Goal: Task Accomplishment & Management: Manage account settings

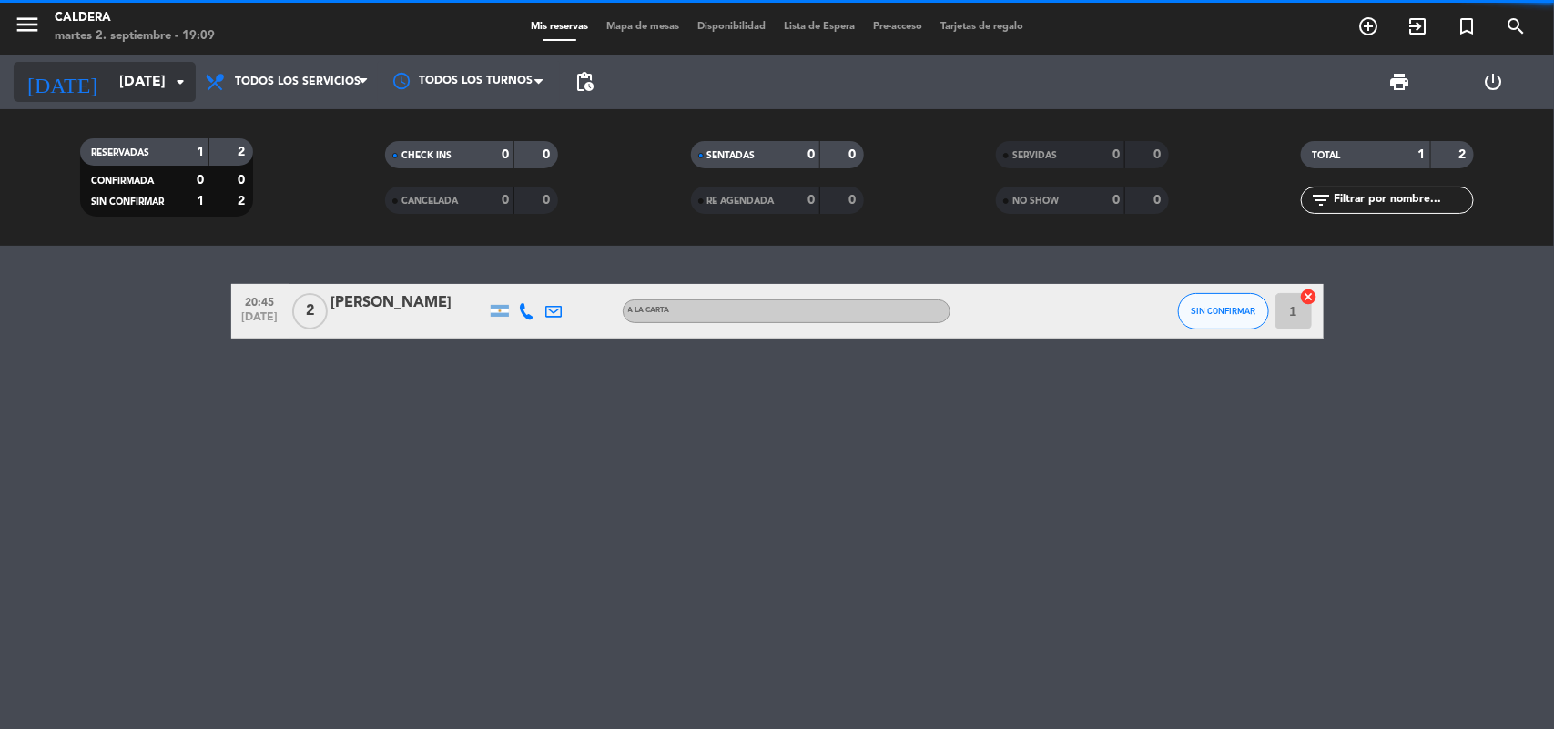
click at [153, 66] on input "[DATE]" at bounding box center [206, 83] width 192 height 36
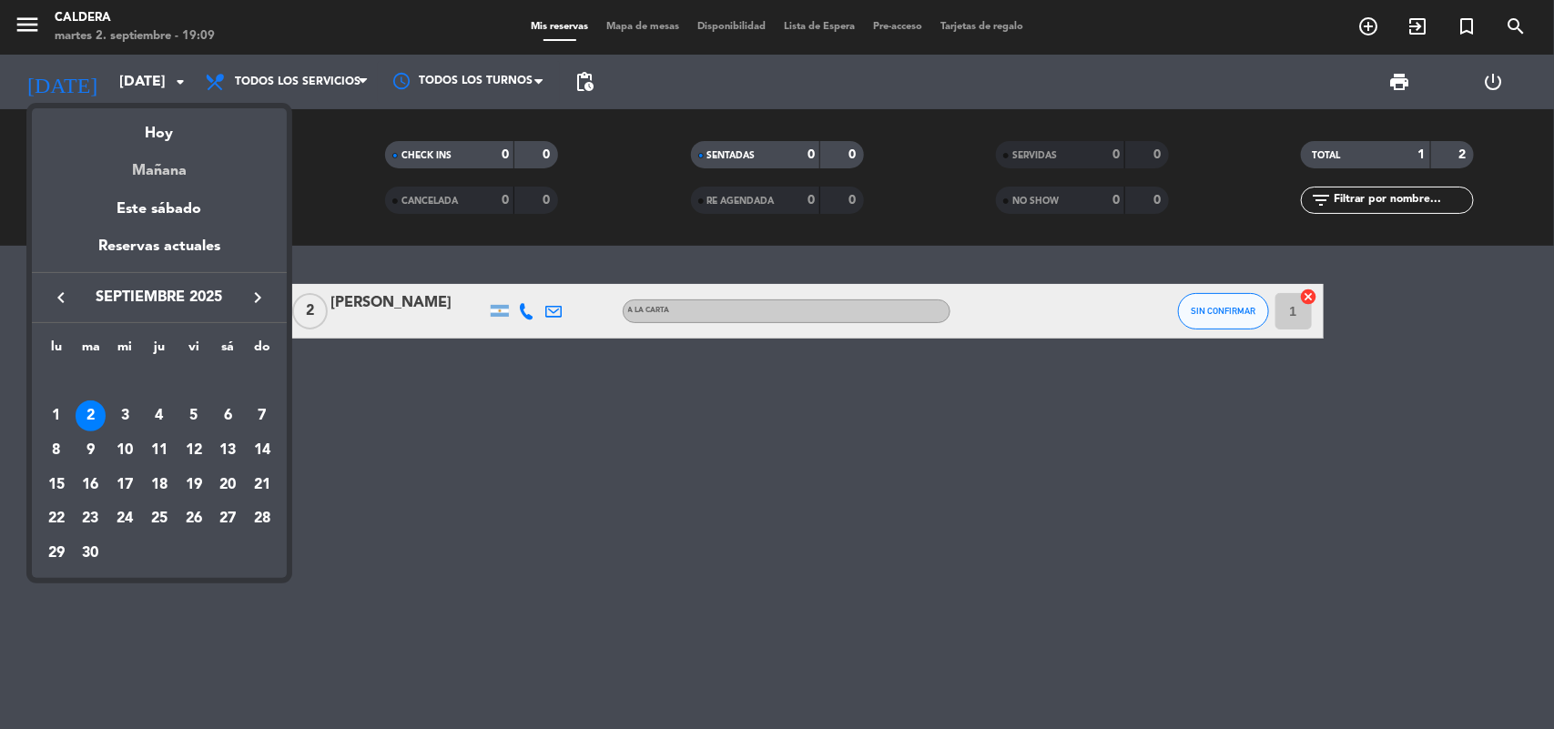
click at [193, 175] on div "Mañana" at bounding box center [159, 164] width 255 height 37
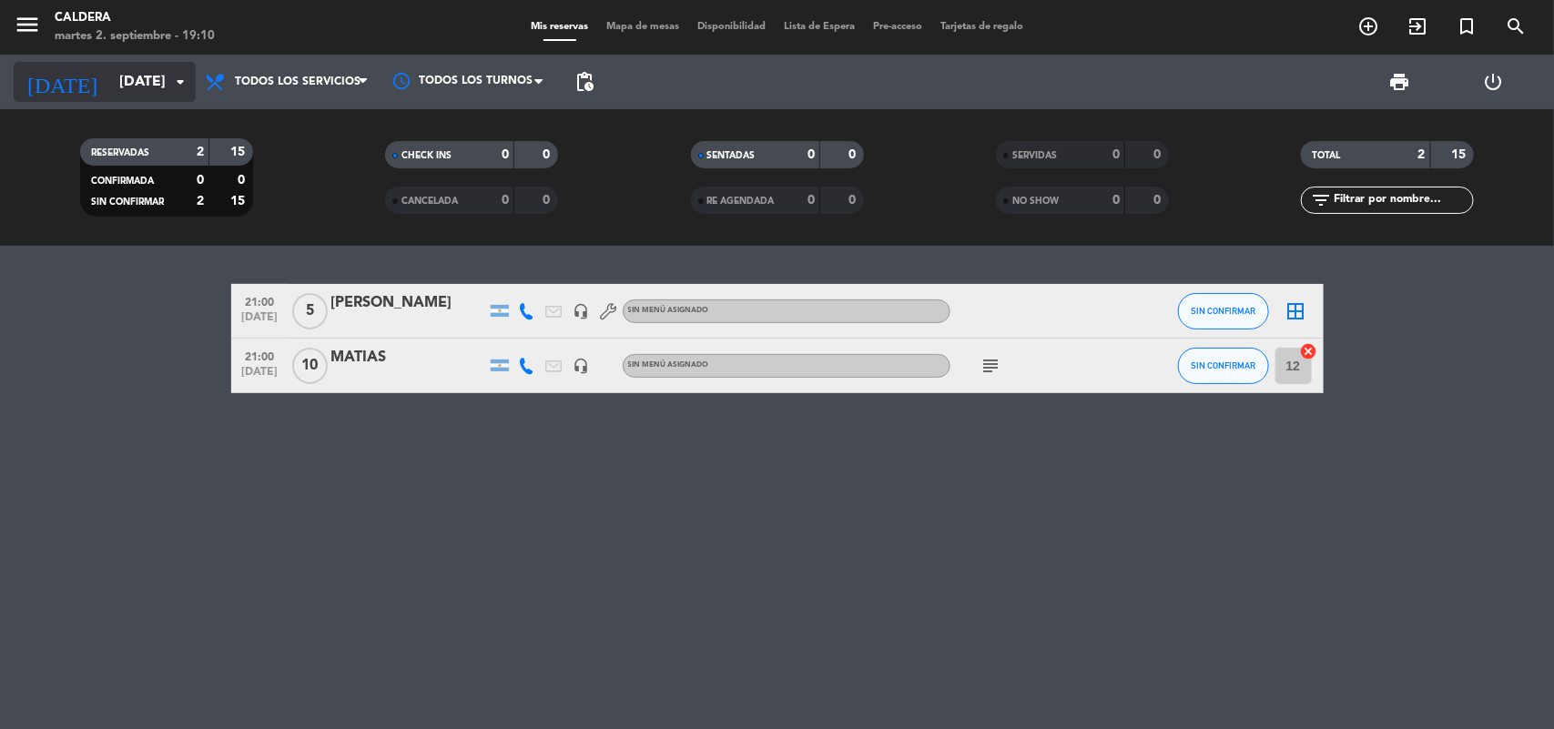
click at [130, 101] on div "[DATE] [DATE] arrow_drop_down" at bounding box center [105, 82] width 182 height 40
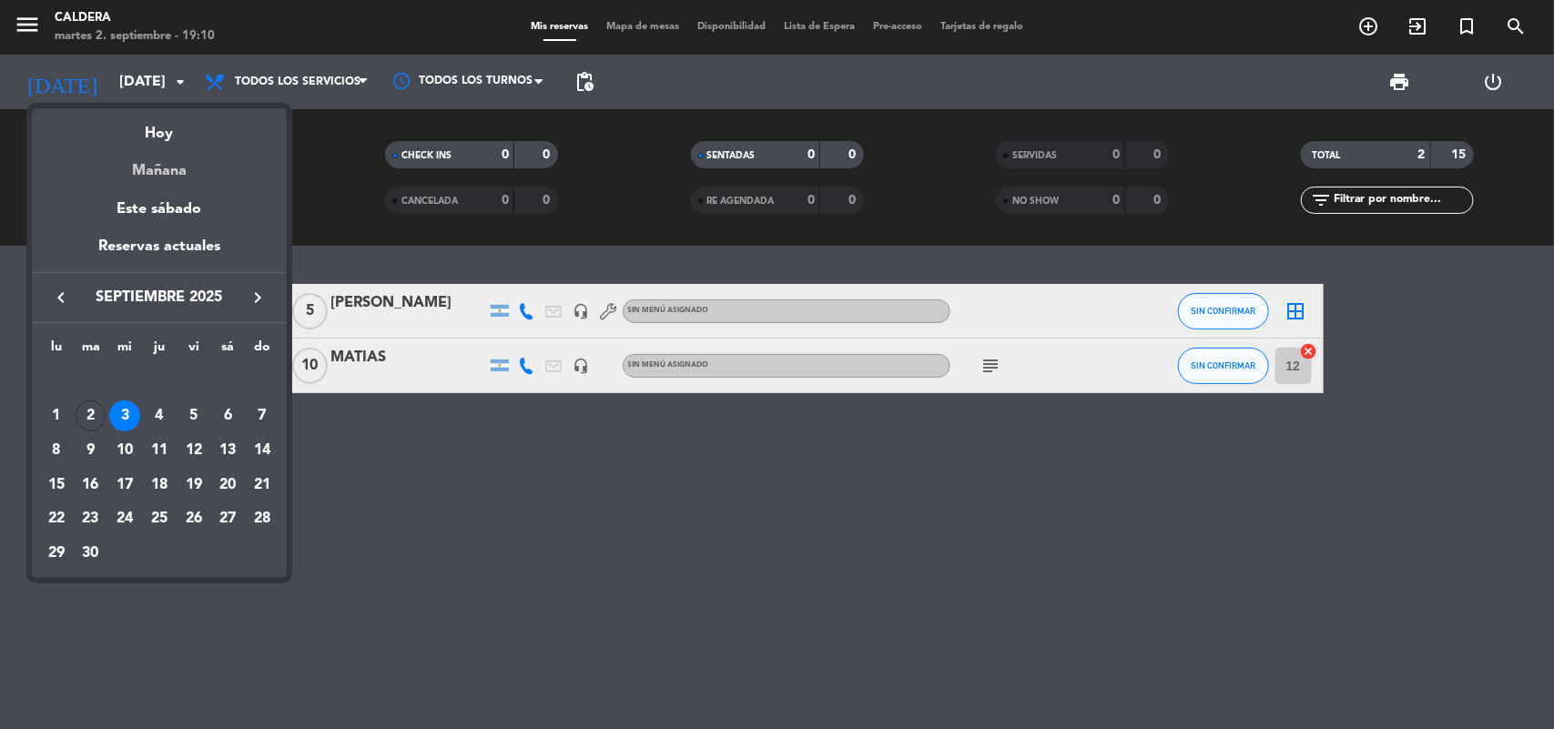
click at [161, 166] on div "Mañana" at bounding box center [159, 164] width 255 height 37
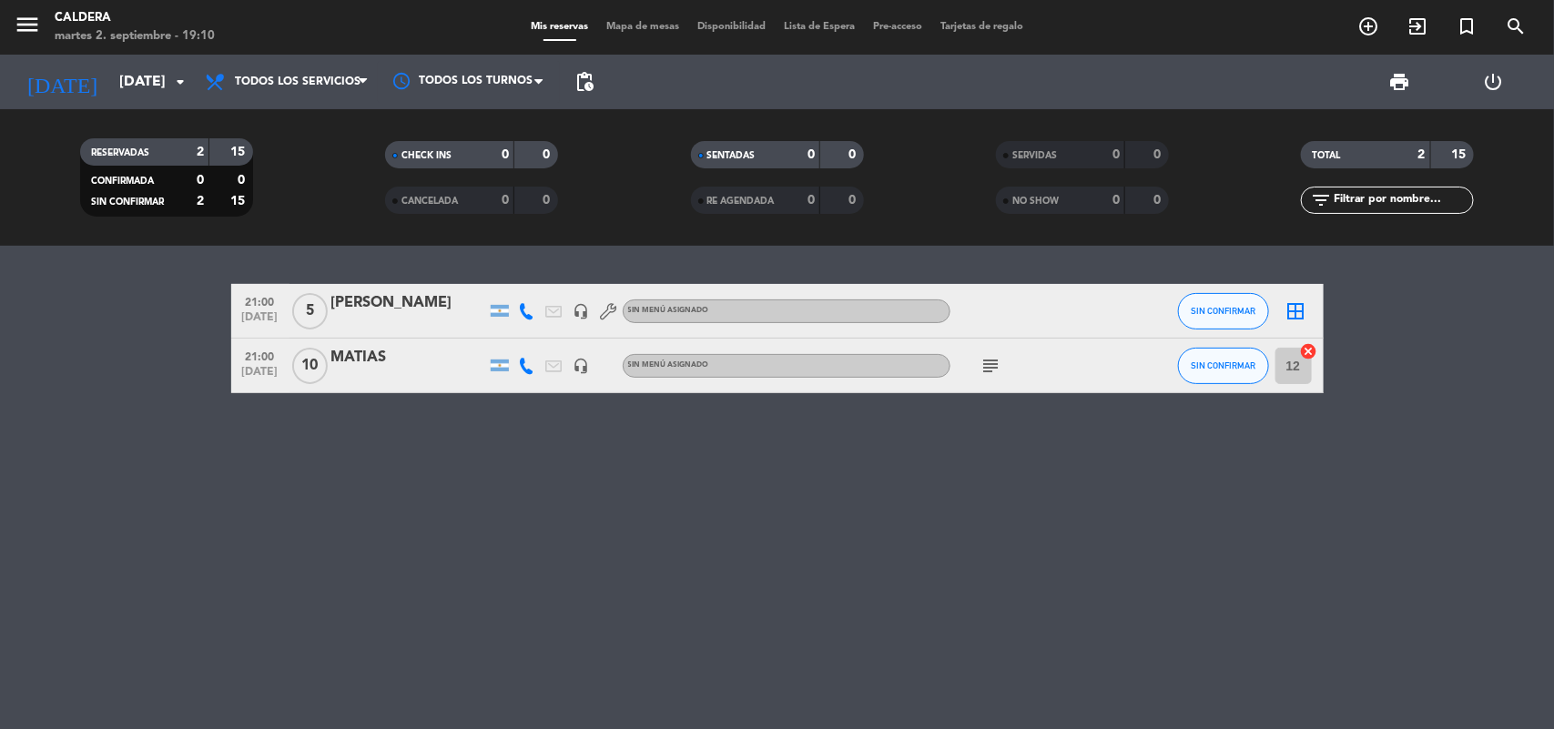
click at [1009, 373] on div "subject" at bounding box center [1033, 366] width 164 height 54
click at [993, 373] on icon "subject" at bounding box center [992, 366] width 22 height 22
click at [883, 484] on div "21:00 [DATE] 5 [PERSON_NAME] headset_mic Sin menú asignado SIN CONFIRMAR border…" at bounding box center [777, 488] width 1554 height 484
click at [110, 97] on input "[DATE]" at bounding box center [206, 83] width 192 height 36
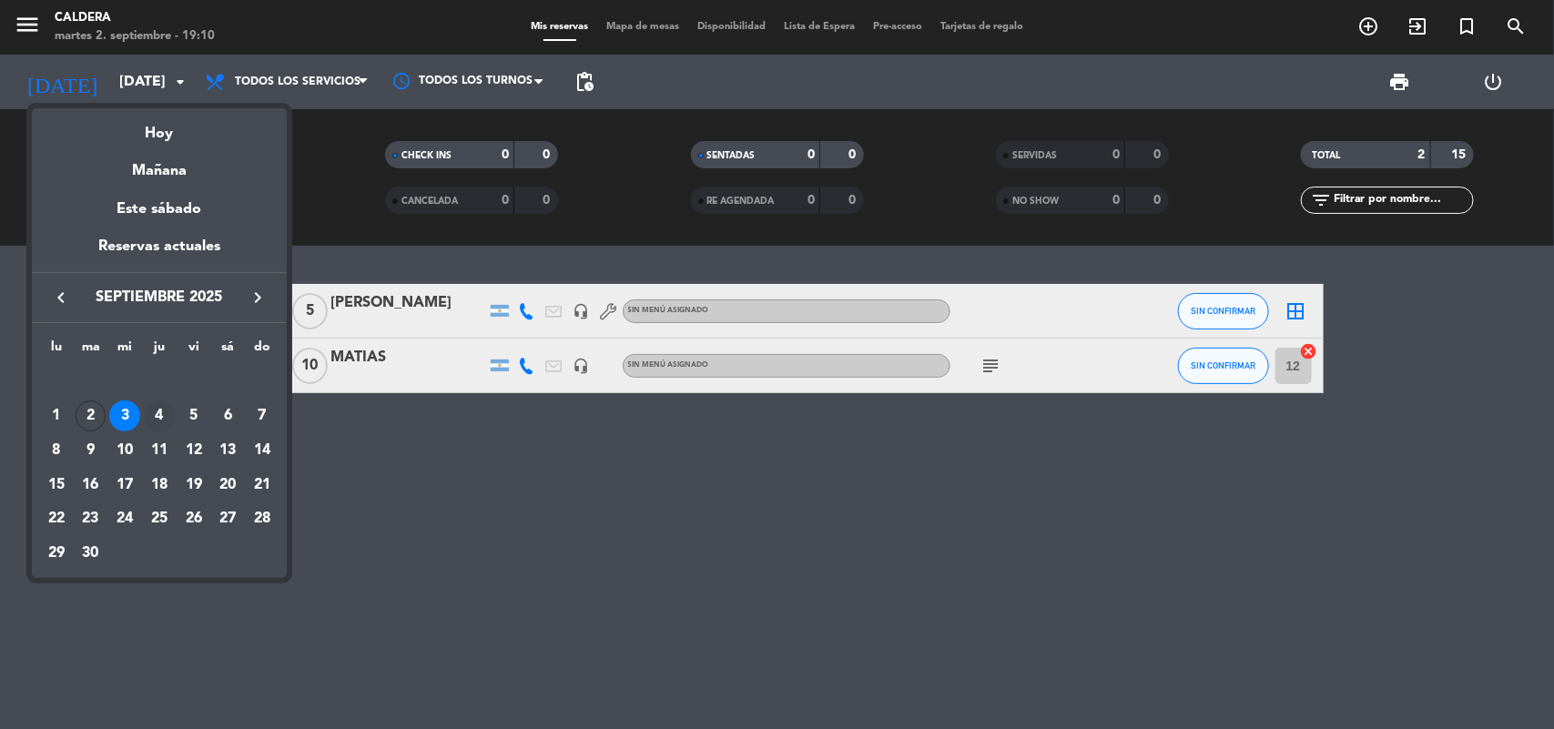
click at [148, 424] on div "4" at bounding box center [159, 416] width 31 height 31
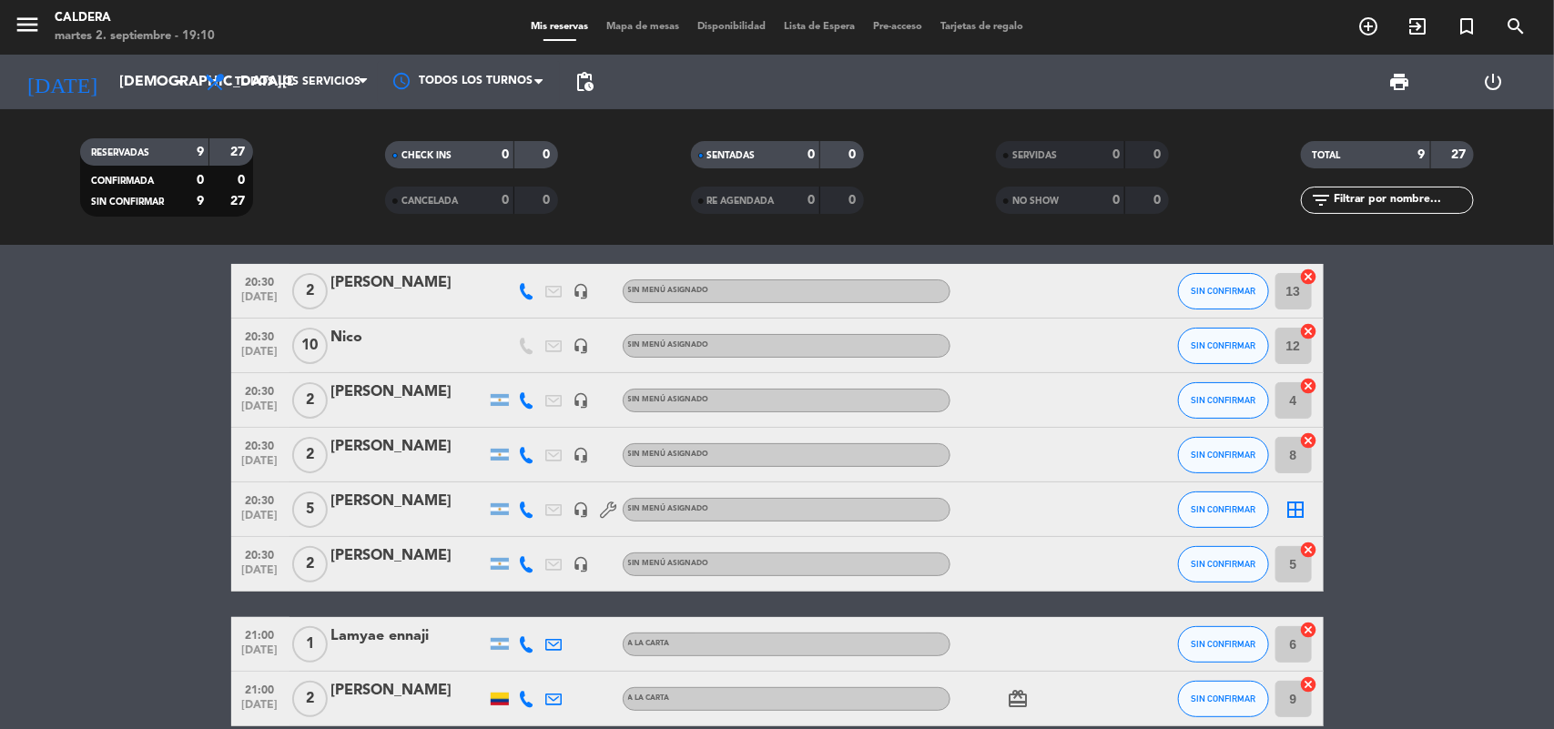
scroll to position [188, 0]
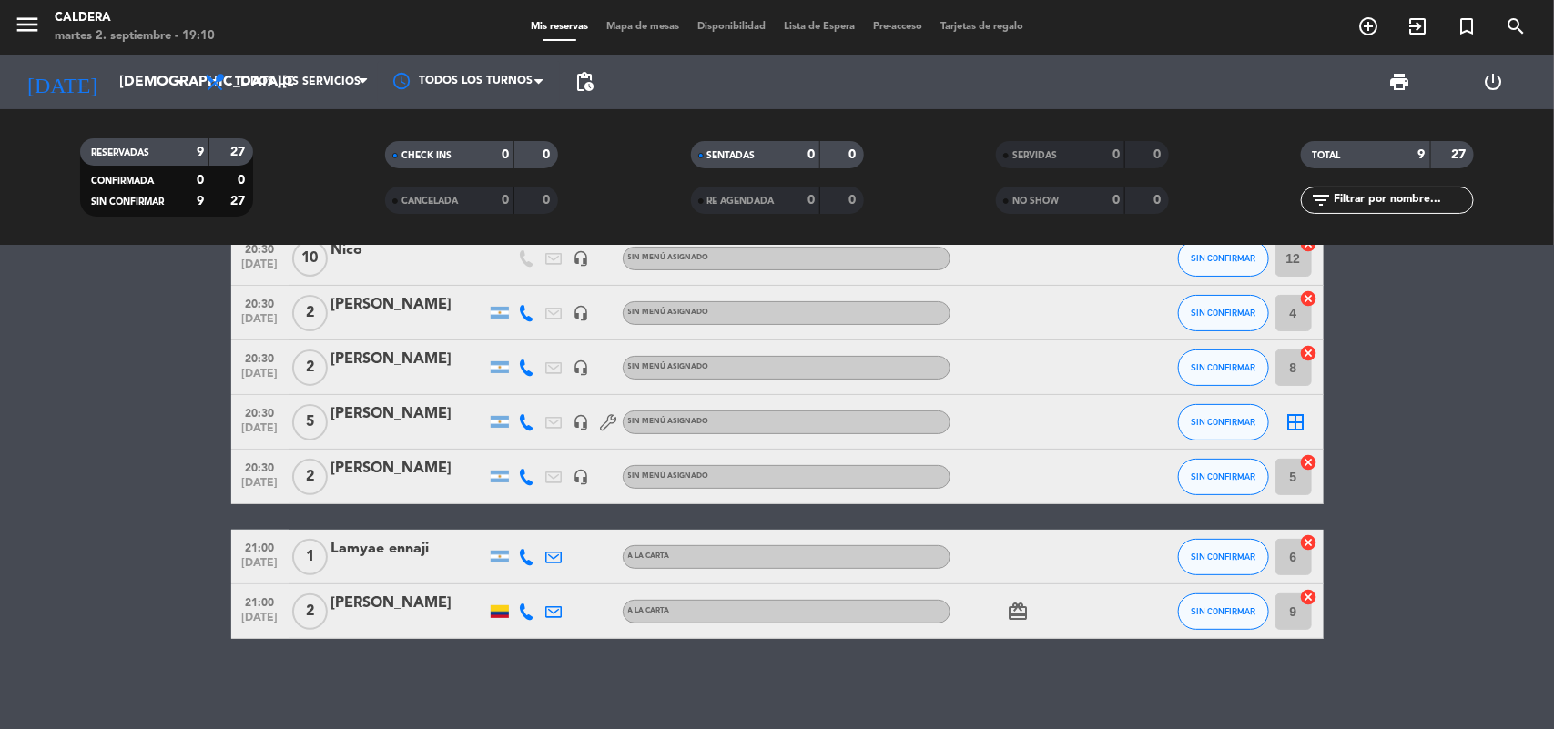
click at [494, 622] on div at bounding box center [499, 612] width 27 height 54
click at [498, 607] on div at bounding box center [500, 612] width 18 height 13
click at [602, 665] on div "19:30 [DATE] 1 [PERSON_NAME] A LA CARTA SIN CONFIRMAR 7 cancel 20:30 [DATE] 2 […" at bounding box center [777, 488] width 1554 height 484
click at [1012, 622] on div "card_giftcard" at bounding box center [1033, 612] width 164 height 54
click at [1012, 617] on icon "card_giftcard" at bounding box center [1019, 612] width 22 height 22
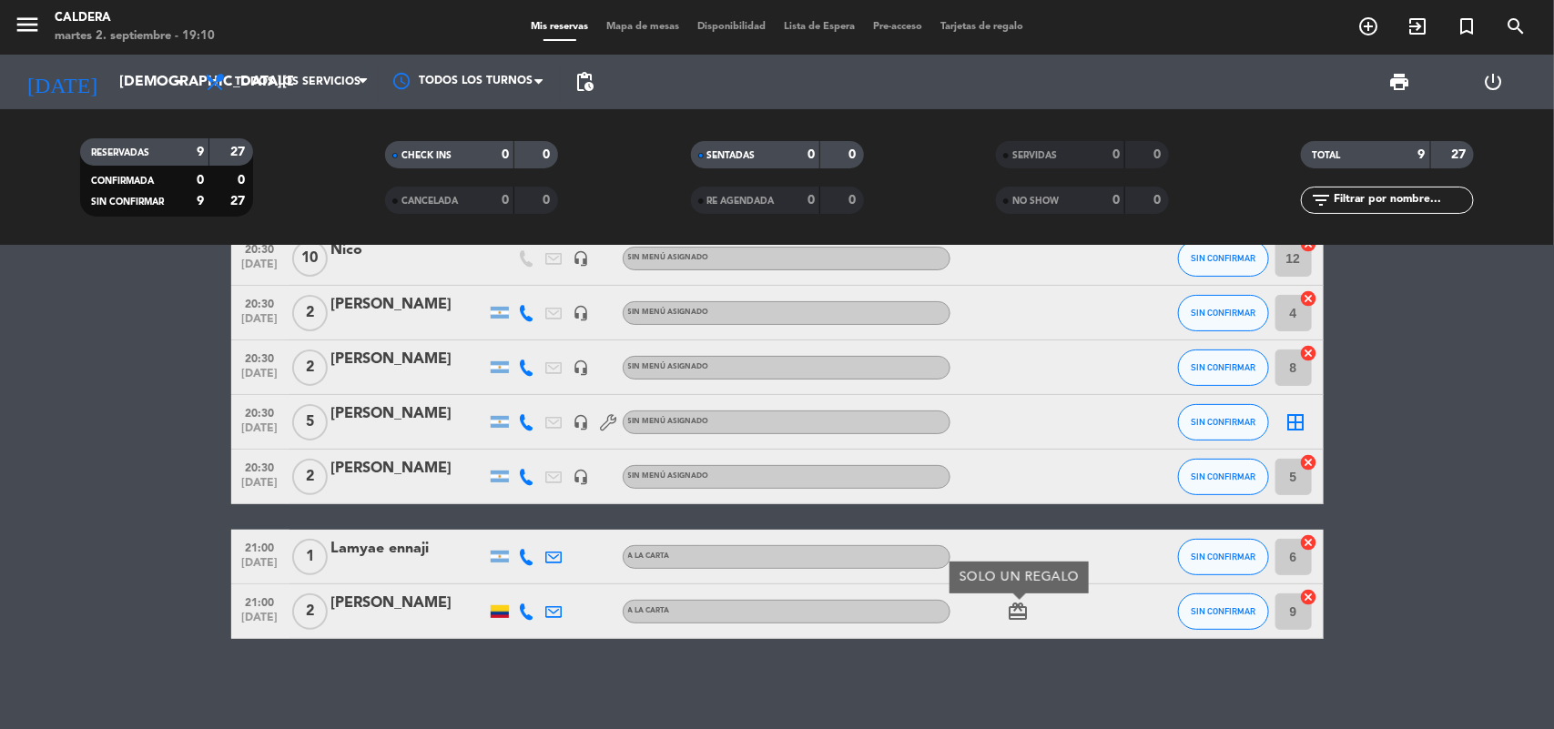
click at [1020, 715] on div "19:30 [DATE] 1 [PERSON_NAME] A LA CARTA SIN CONFIRMAR 7 cancel 20:30 [DATE] 2 […" at bounding box center [777, 488] width 1554 height 484
click at [524, 616] on icon at bounding box center [527, 612] width 16 height 16
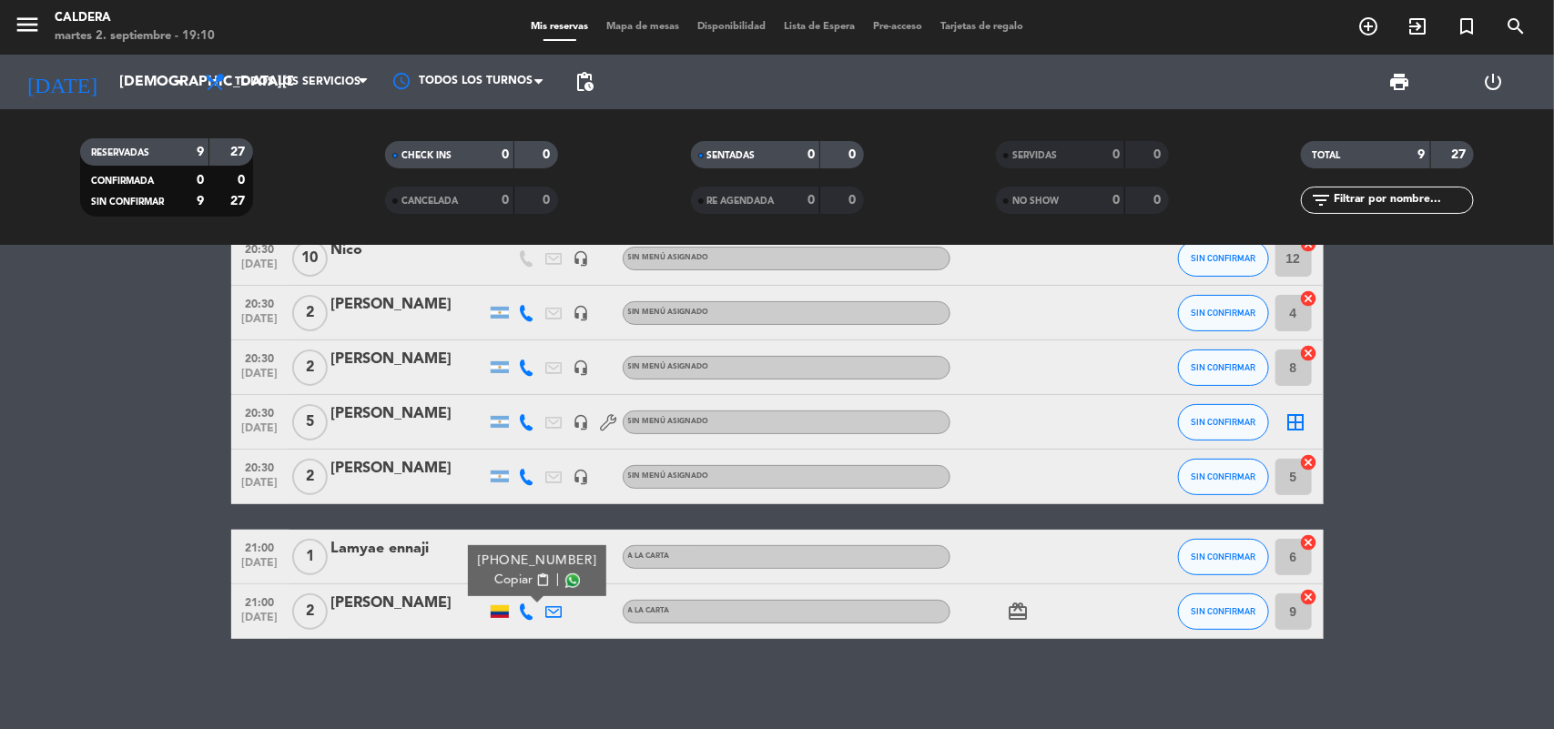
click at [553, 648] on div "19:30 [DATE] 1 [PERSON_NAME] A LA CARTA SIN CONFIRMAR 7 cancel 20:30 [DATE] 2 […" at bounding box center [777, 488] width 1554 height 484
click at [528, 475] on icon at bounding box center [527, 477] width 16 height 16
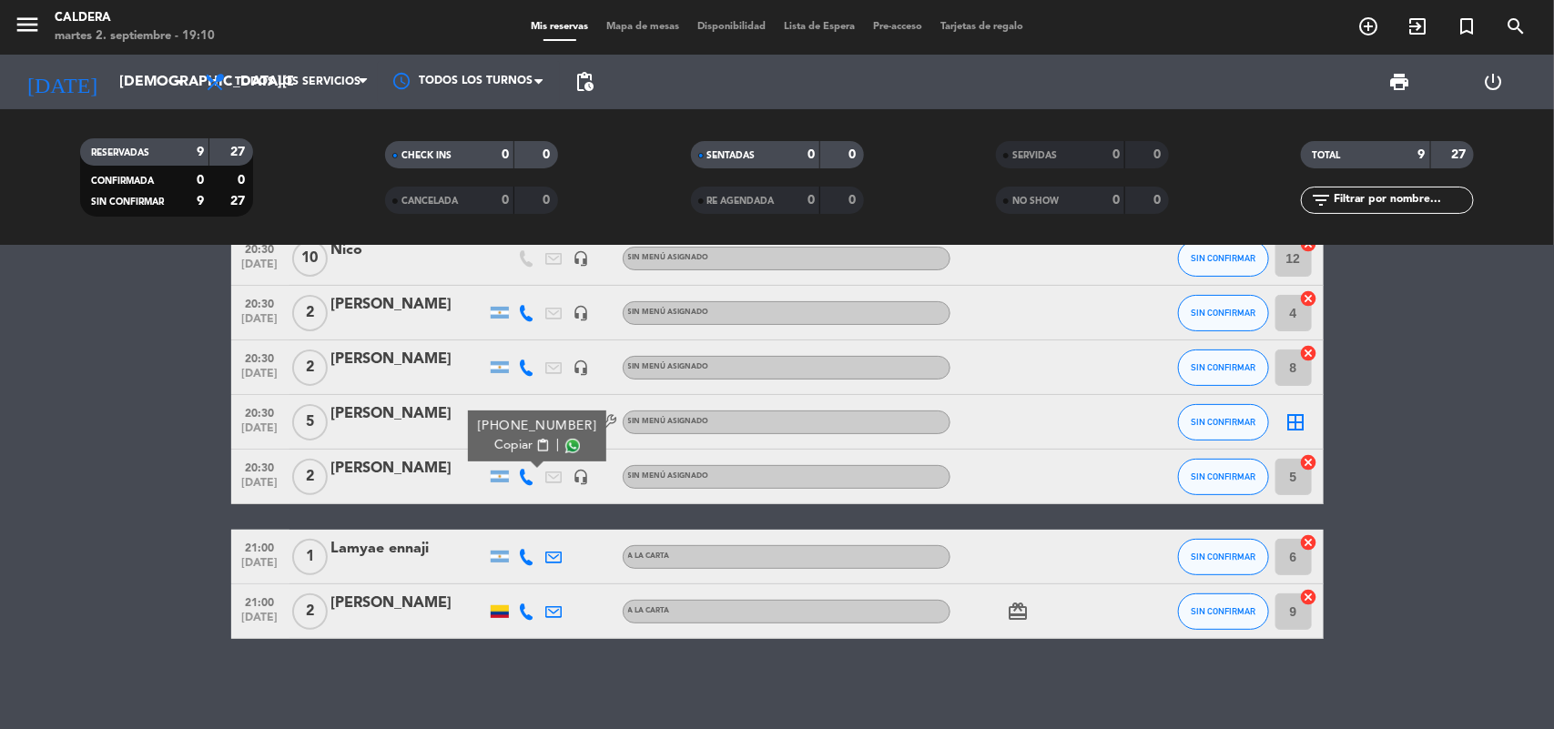
click at [606, 692] on div "19:30 [DATE] 1 [PERSON_NAME] A LA CARTA SIN CONFIRMAR 7 cancel 20:30 [DATE] 2 […" at bounding box center [777, 488] width 1554 height 484
click at [526, 622] on div at bounding box center [527, 612] width 27 height 54
click at [525, 617] on icon at bounding box center [527, 612] width 16 height 16
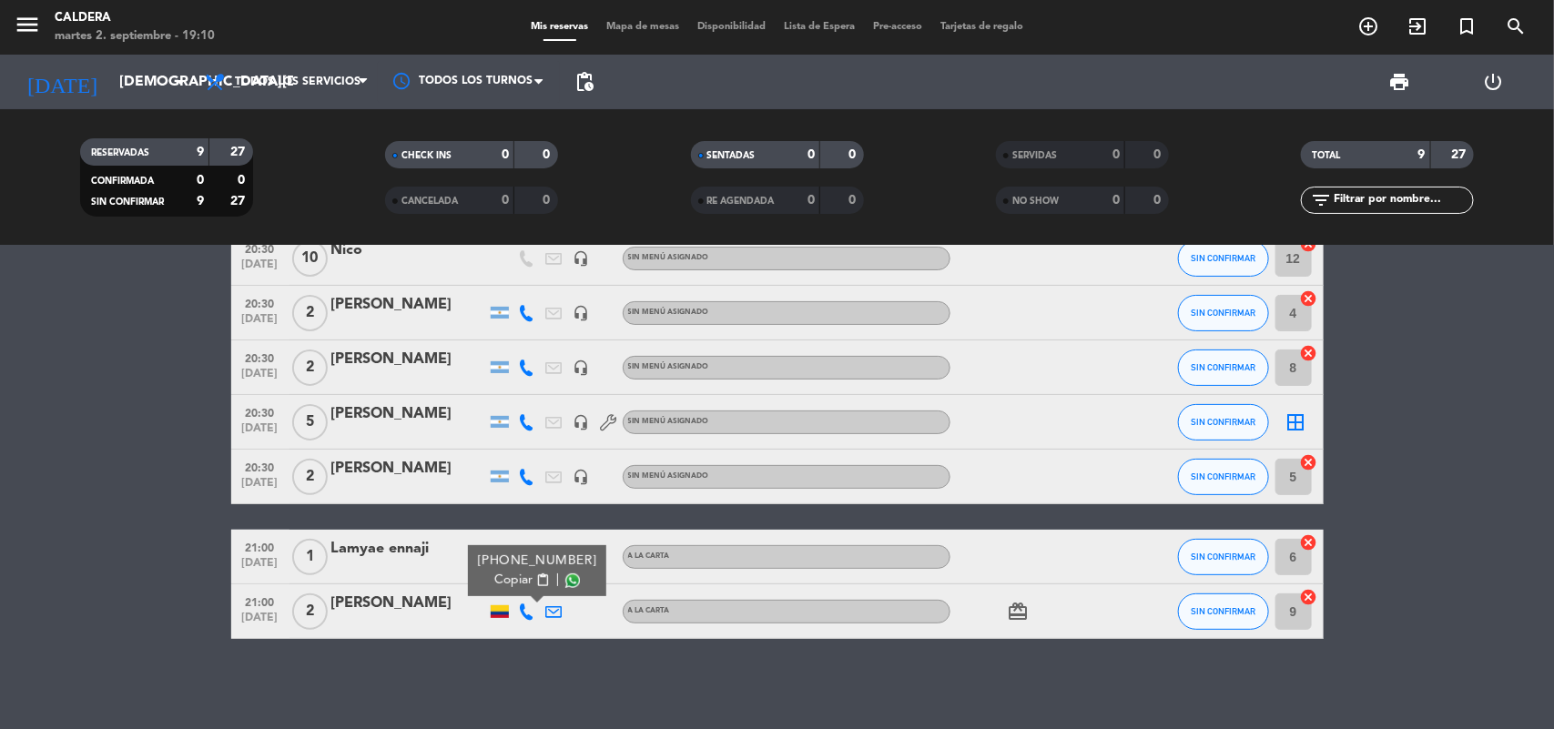
click at [561, 657] on div "19:30 [DATE] 1 [PERSON_NAME] A LA CARTA SIN CONFIRMAR 7 cancel 20:30 [DATE] 2 […" at bounding box center [777, 488] width 1554 height 484
click at [526, 485] on div at bounding box center [527, 477] width 27 height 54
click at [526, 484] on icon at bounding box center [527, 477] width 16 height 16
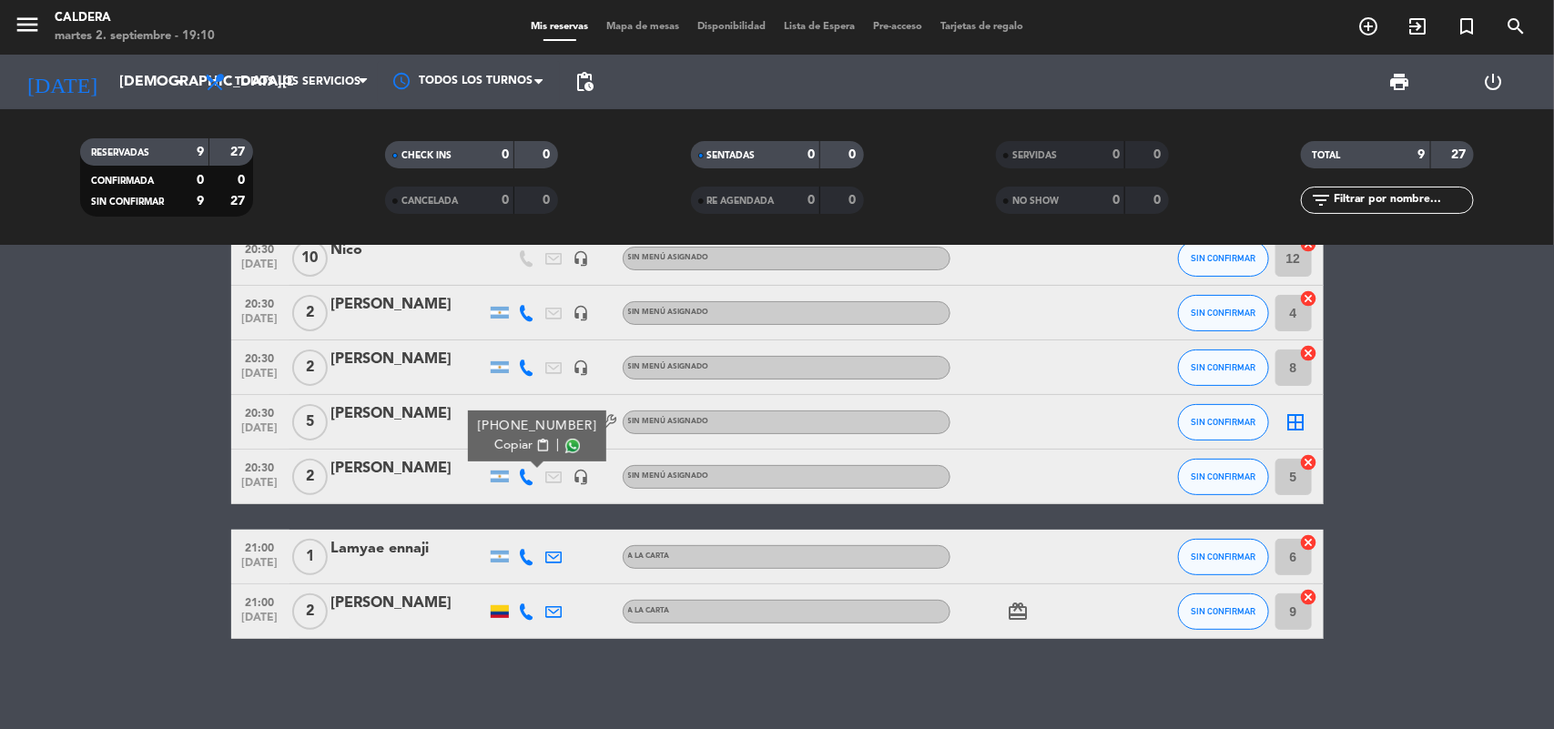
click at [649, 680] on div "19:30 [DATE] 1 [PERSON_NAME] A LA CARTA SIN CONFIRMAR 7 cancel 20:30 [DATE] 2 […" at bounding box center [777, 488] width 1554 height 484
click at [528, 607] on icon at bounding box center [527, 612] width 16 height 16
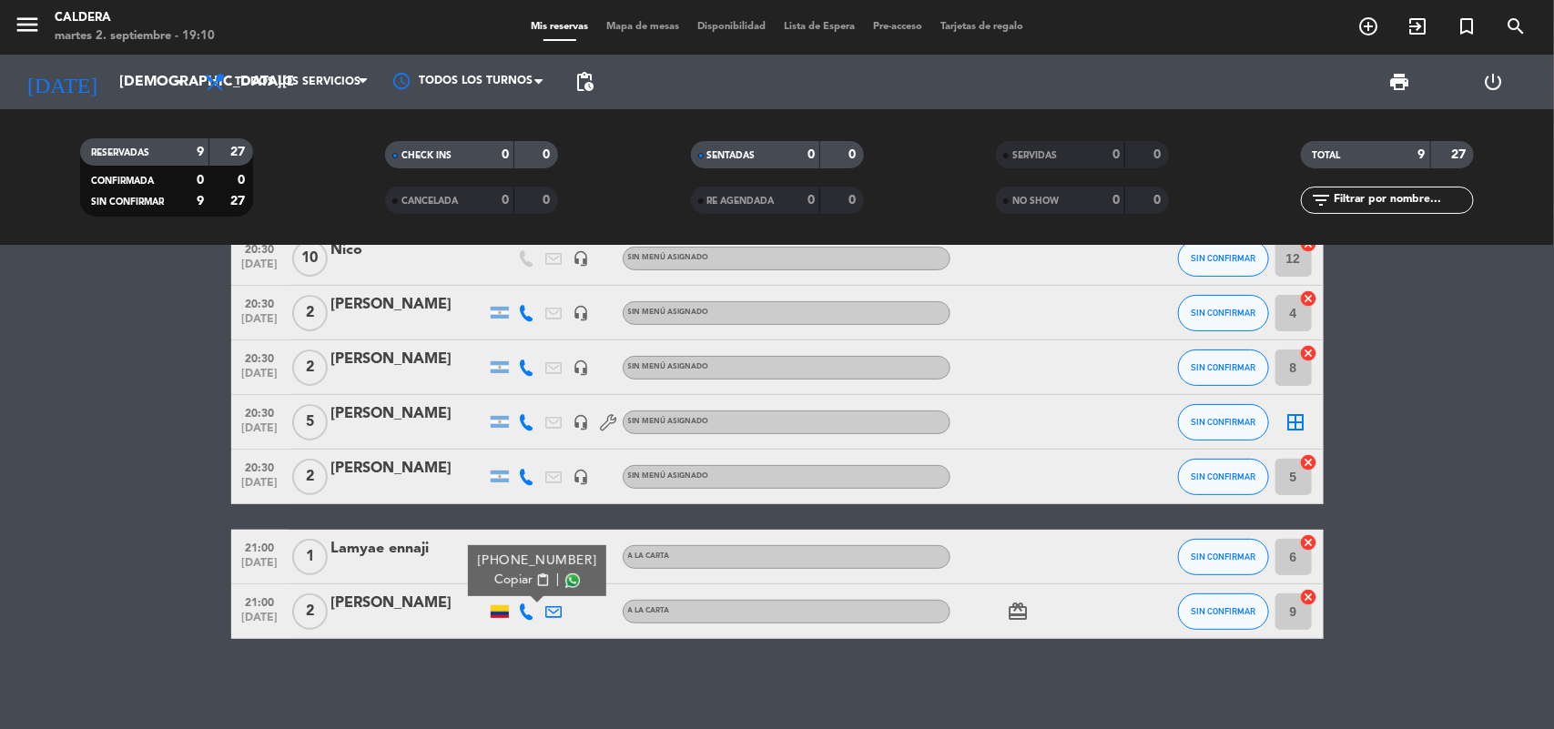
click at [545, 637] on div at bounding box center [554, 612] width 27 height 54
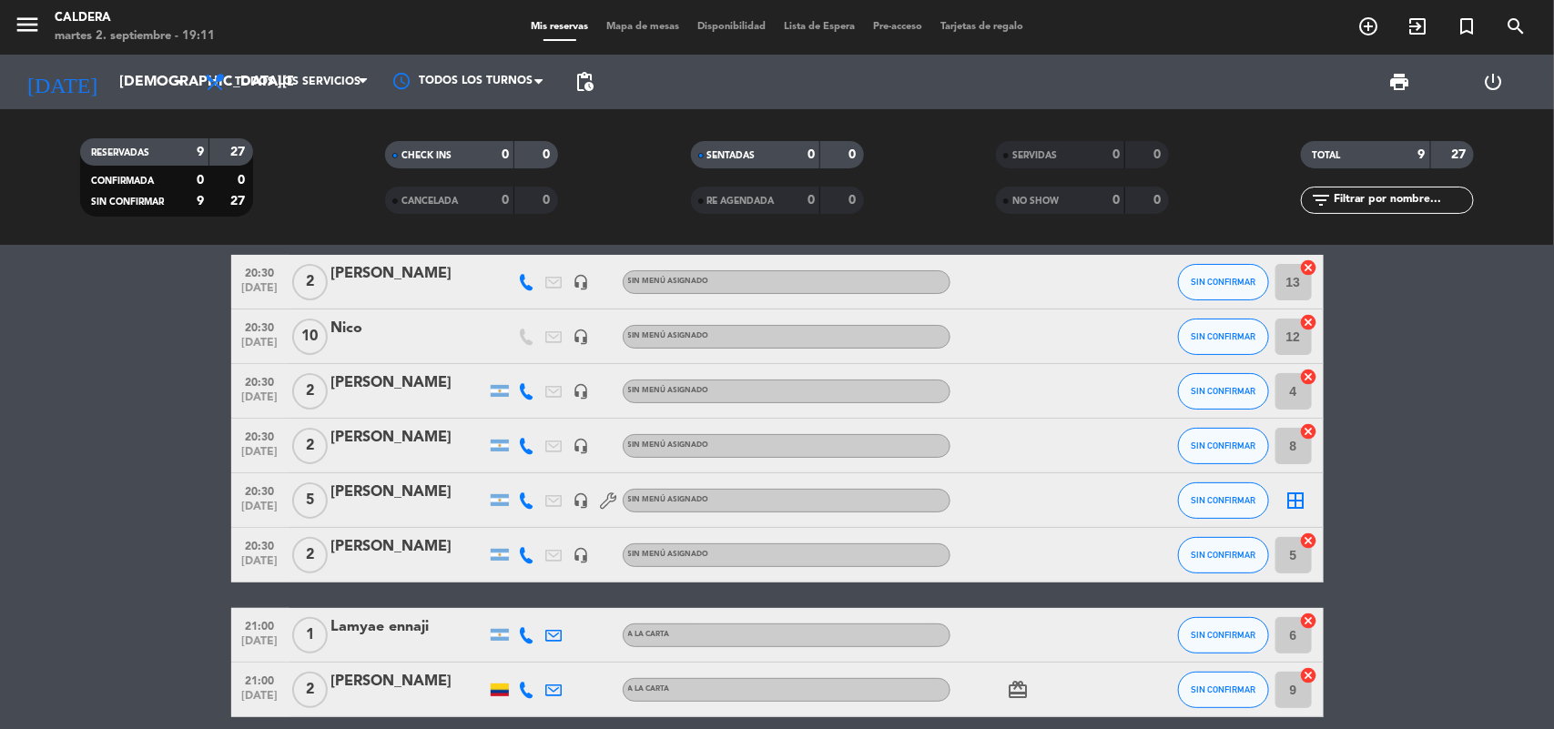
scroll to position [74, 0]
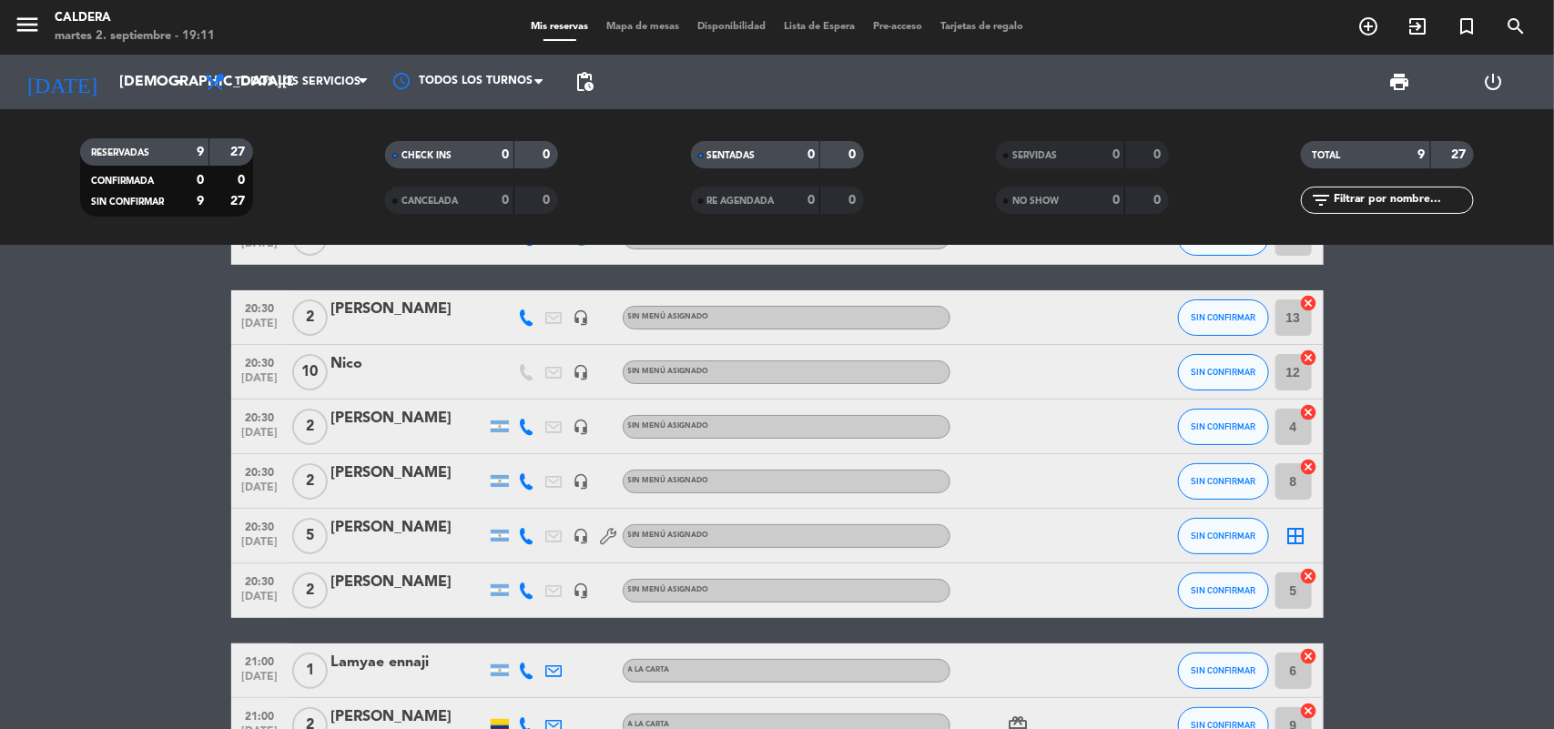
click at [114, 232] on div "RESERVADAS 9 27 CONFIRMADA 0 0 SIN CONFIRMAR 9 27 CHECK INS 0 0 CANCELADA 0 0 S…" at bounding box center [777, 177] width 1554 height 137
click at [110, 83] on input "[DEMOGRAPHIC_DATA][DATE]" at bounding box center [206, 83] width 192 height 36
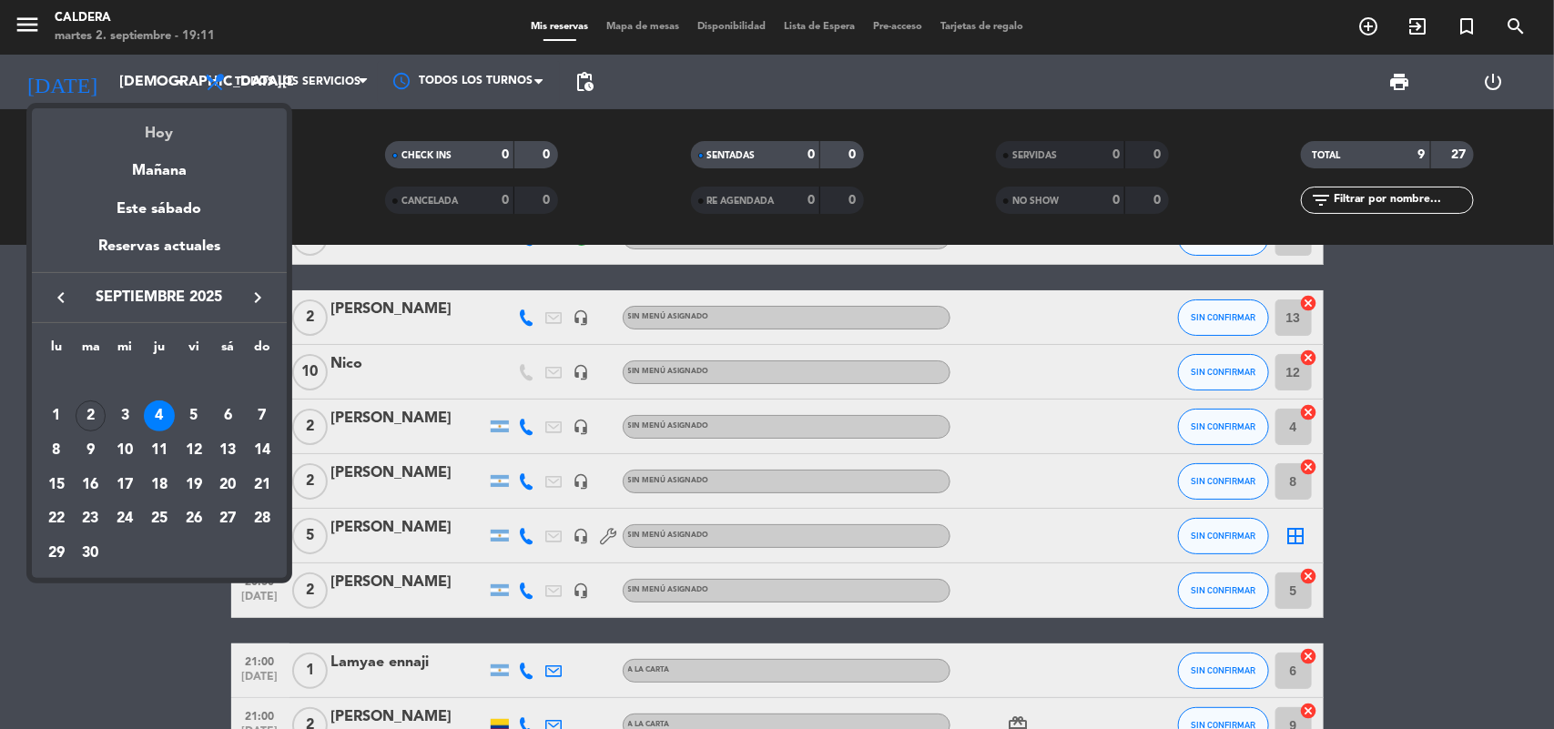
click at [164, 128] on div "Hoy" at bounding box center [159, 126] width 255 height 37
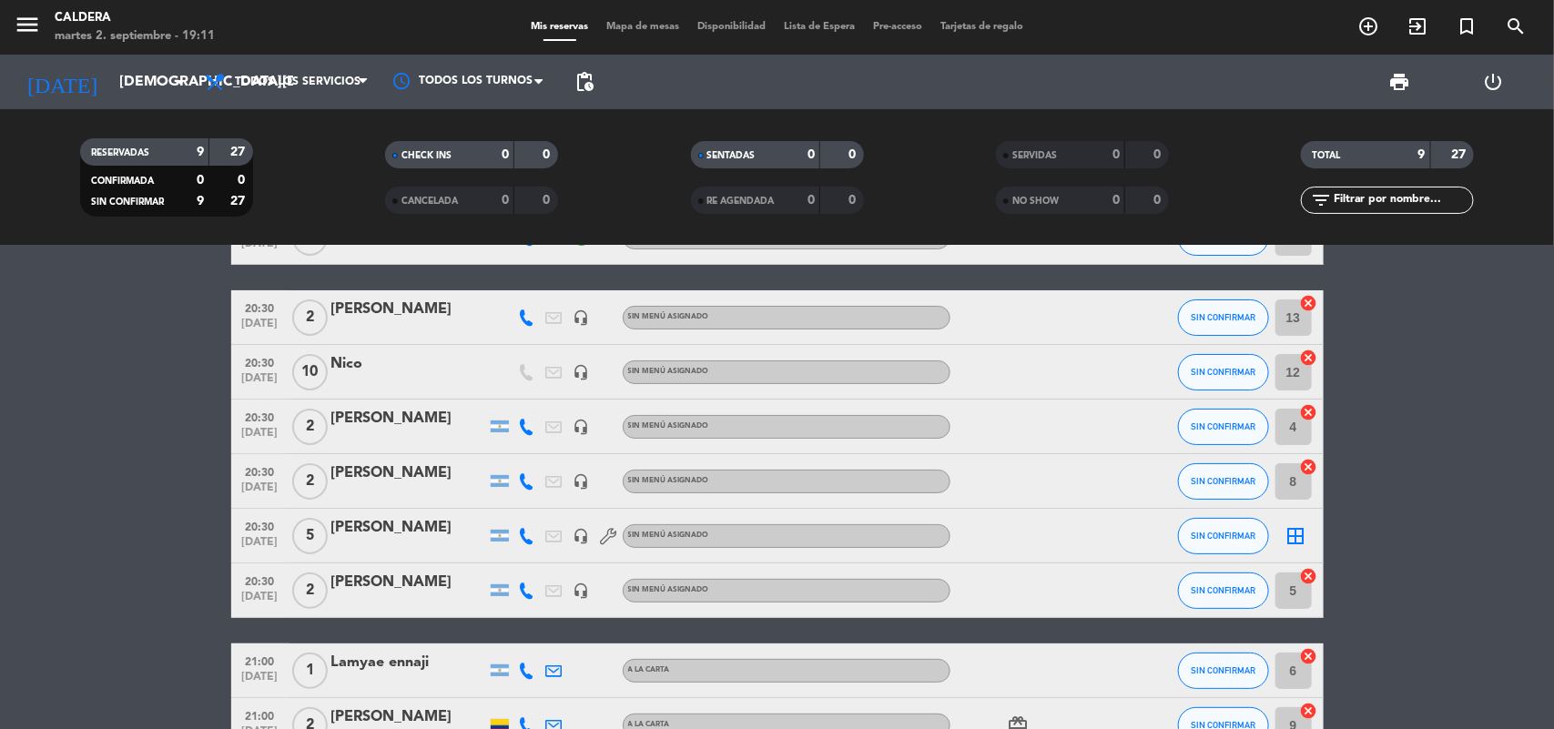
type input "[DATE]"
